Goal: Task Accomplishment & Management: Use online tool/utility

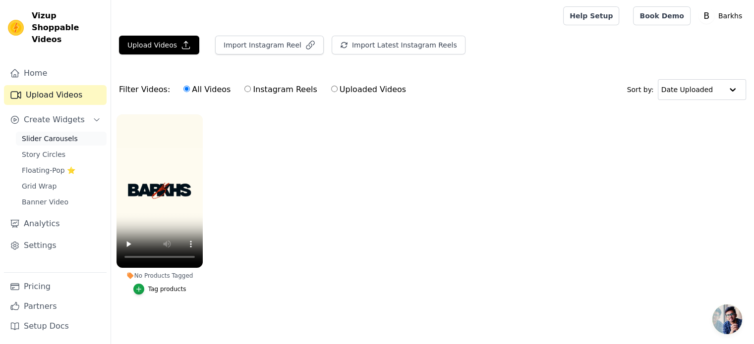
click at [71, 132] on link "Slider Carousels" at bounding box center [61, 139] width 91 height 14
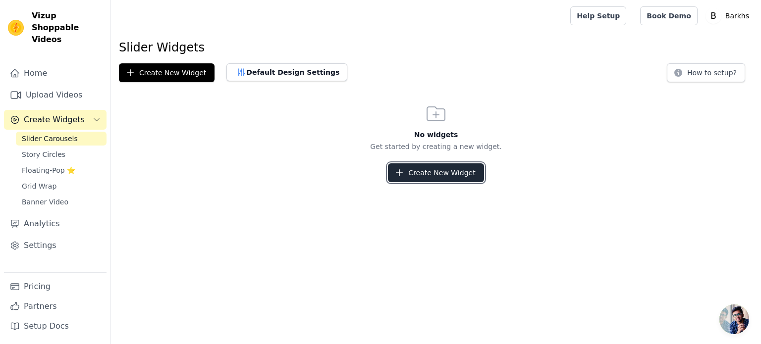
click at [436, 172] on button "Create New Widget" at bounding box center [436, 173] width 96 height 19
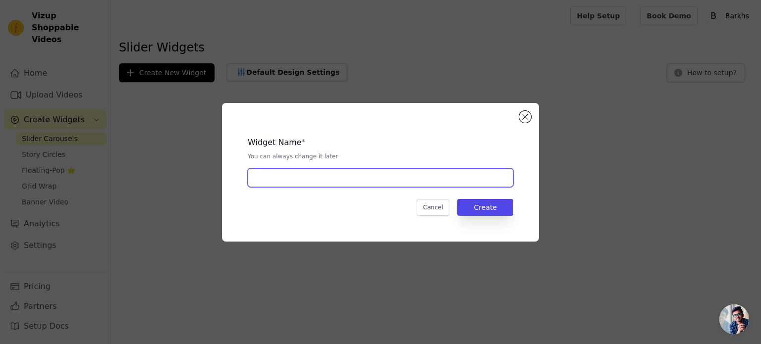
click at [375, 178] on input "text" at bounding box center [381, 177] width 266 height 19
type input "Video Slider"
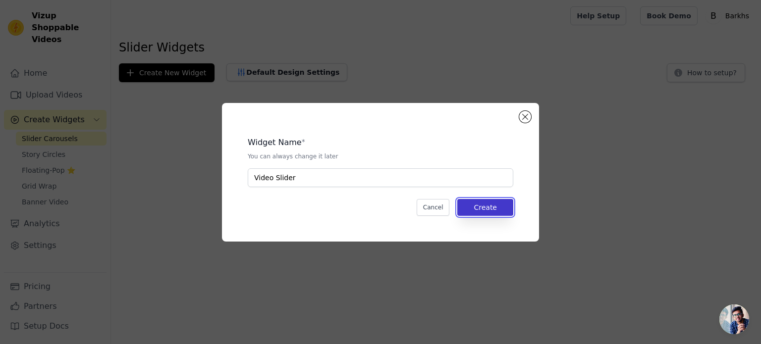
click at [492, 203] on button "Create" at bounding box center [485, 207] width 56 height 17
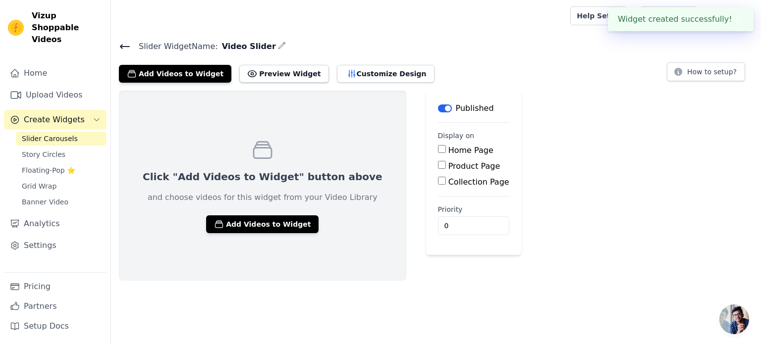
click at [598, 92] on div "Click "Add Videos to Widget" button above and choose videos for this widget fro…" at bounding box center [436, 186] width 650 height 190
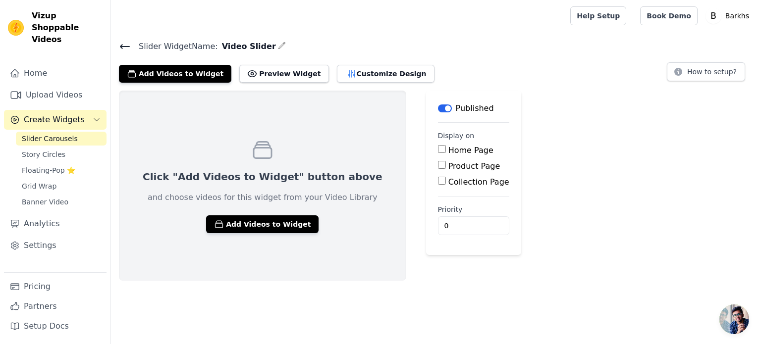
click at [438, 146] on input "Home Page" at bounding box center [442, 149] width 8 height 8
checkbox input "true"
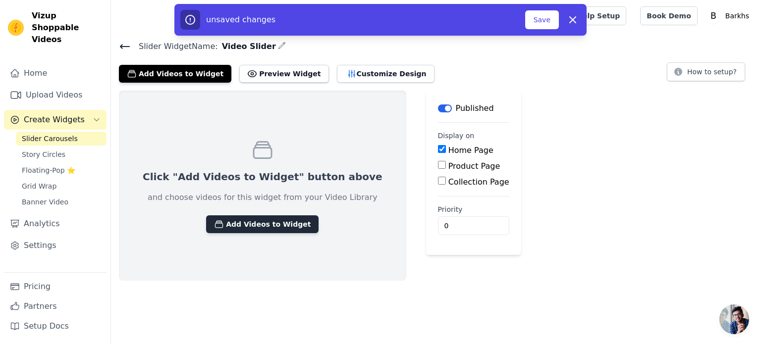
click at [256, 223] on button "Add Videos to Widget" at bounding box center [262, 225] width 112 height 18
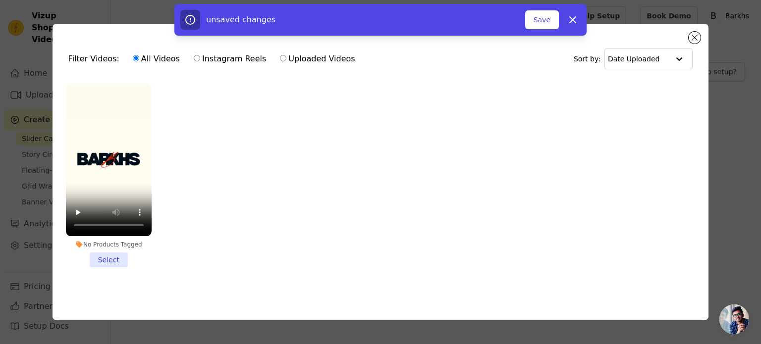
click at [112, 260] on li "No Products Tagged Select" at bounding box center [109, 175] width 86 height 183
click at [0, 0] on input "No Products Tagged Select" at bounding box center [0, 0] width 0 height 0
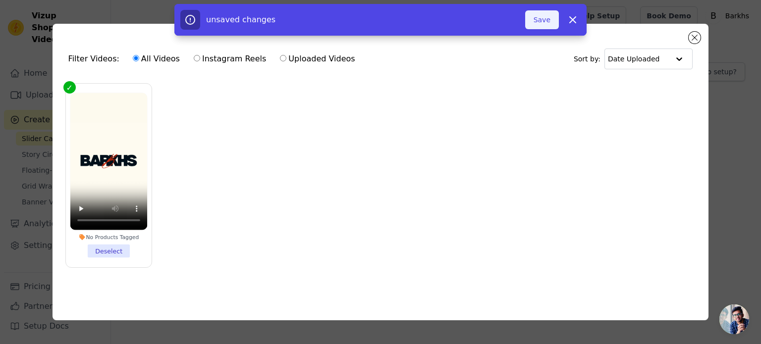
click at [548, 27] on button "Save" at bounding box center [542, 19] width 34 height 19
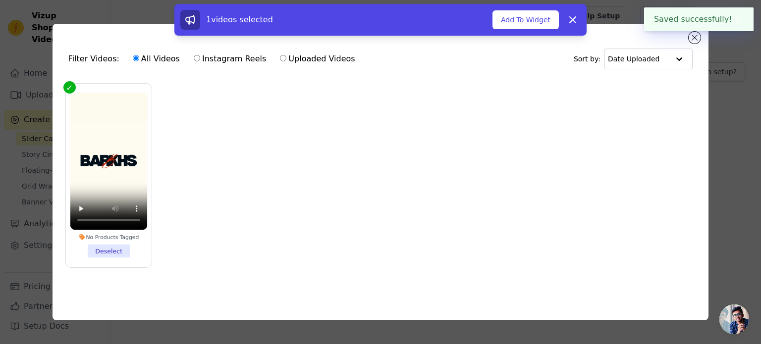
click at [696, 37] on div "1 videos selected Add To Widget Dismiss" at bounding box center [380, 22] width 761 height 36
click at [511, 24] on button "Add To Widget" at bounding box center [526, 19] width 66 height 19
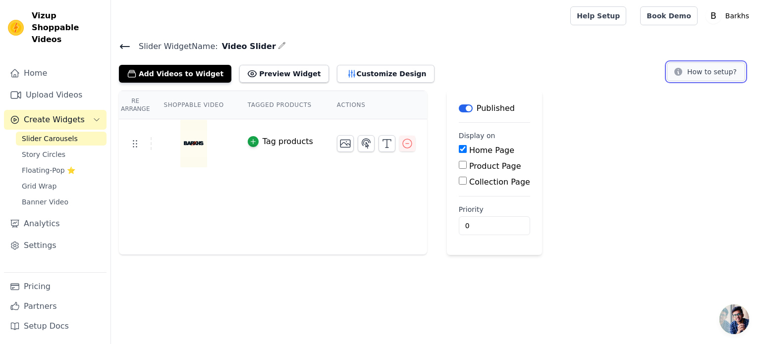
click at [697, 70] on button "How to setup?" at bounding box center [706, 71] width 78 height 19
click at [611, 101] on div "Re Arrange Shoppable Video Tagged Products Actions Tag products Save Videos In …" at bounding box center [436, 173] width 650 height 165
